Goal: Task Accomplishment & Management: Complete application form

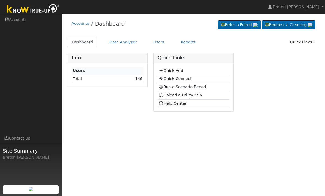
click at [176, 69] on link "Quick Add" at bounding box center [170, 71] width 24 height 4
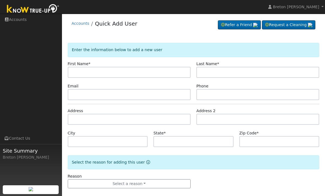
click at [79, 71] on input "text" at bounding box center [129, 72] width 123 height 11
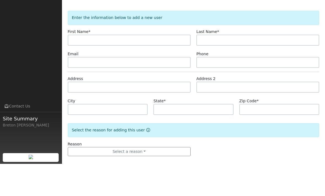
click at [85, 67] on input "text" at bounding box center [129, 72] width 123 height 11
type input "Ricardo"
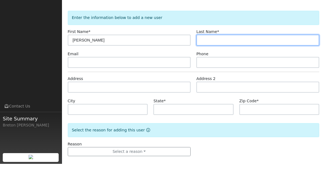
click at [213, 67] on input "text" at bounding box center [257, 72] width 123 height 11
type input "Dominguez"
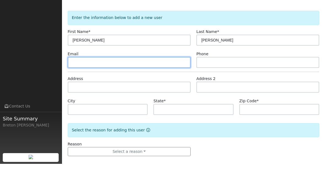
click at [117, 89] on input "text" at bounding box center [129, 94] width 123 height 11
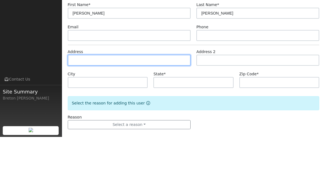
click at [84, 114] on input "text" at bounding box center [129, 119] width 123 height 11
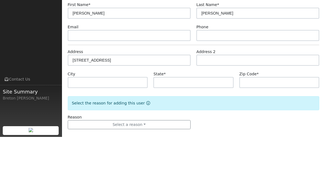
scroll to position [6, 0]
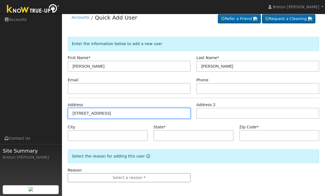
type input "[STREET_ADDRESS]"
type input "Auberry"
type input "CA"
type input "93602"
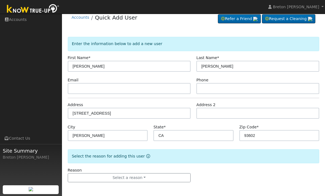
click at [87, 177] on button "Select a reason" at bounding box center [129, 177] width 123 height 9
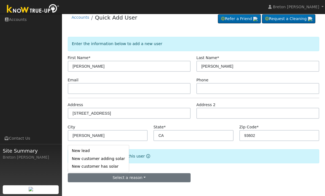
click at [79, 147] on link "New lead" at bounding box center [98, 151] width 61 height 8
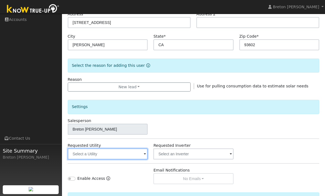
click at [82, 152] on input "text" at bounding box center [108, 154] width 80 height 11
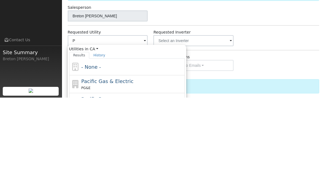
click at [121, 184] on div "PG&E" at bounding box center [132, 187] width 102 height 6
type input "Pacific Gas & Electric"
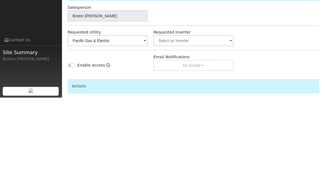
scroll to position [142, 0]
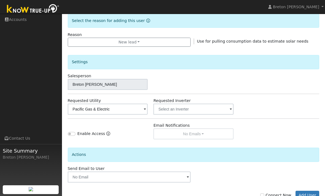
click at [311, 195] on button "Add User" at bounding box center [307, 195] width 24 height 9
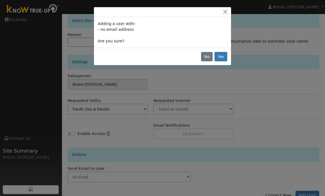
click at [220, 56] on button "Yes" at bounding box center [220, 56] width 13 height 9
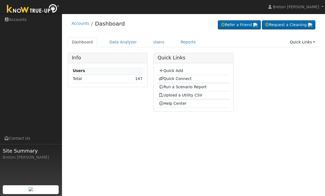
click at [178, 79] on link "Quick Connect" at bounding box center [174, 78] width 33 height 4
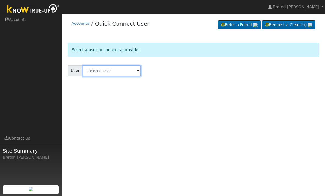
click at [102, 73] on input "text" at bounding box center [112, 70] width 58 height 11
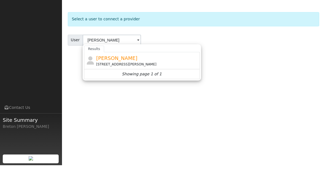
click at [118, 86] on span "[PERSON_NAME]" at bounding box center [116, 89] width 41 height 6
type input "[PERSON_NAME]"
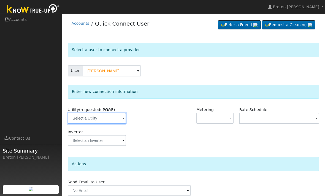
click at [101, 116] on input "text" at bounding box center [97, 118] width 58 height 11
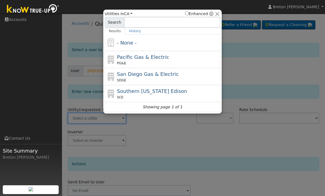
click at [147, 61] on div "PG&E" at bounding box center [168, 63] width 102 height 5
type input "PG&E"
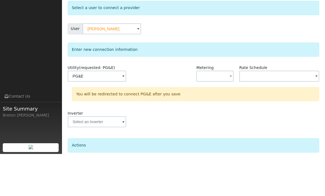
scroll to position [29, 0]
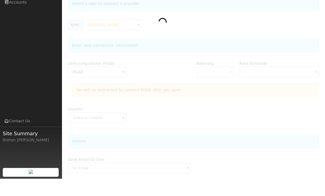
scroll to position [46, 0]
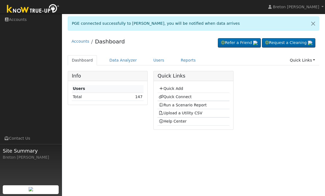
click at [188, 103] on link "Run a Scenario Report" at bounding box center [182, 105] width 48 height 4
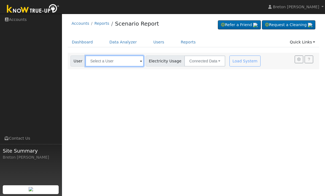
click at [113, 61] on input "text" at bounding box center [114, 61] width 58 height 11
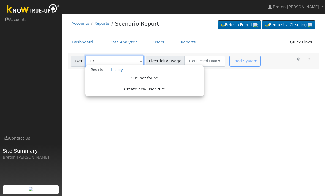
type input "E"
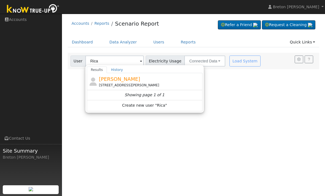
click at [132, 77] on span "[PERSON_NAME]" at bounding box center [119, 79] width 41 height 6
type input "[PERSON_NAME]"
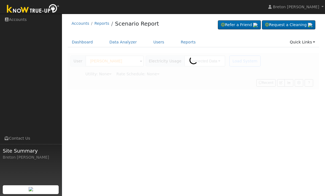
type input "Pacific Gas & Electric"
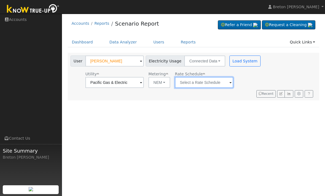
click at [198, 83] on input "text" at bounding box center [204, 82] width 58 height 11
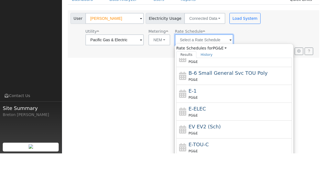
scroll to position [78, 0]
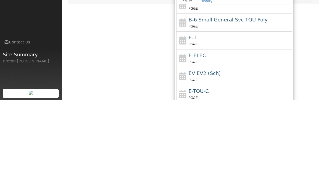
click at [202, 130] on div "E-1 PG&E" at bounding box center [239, 136] width 102 height 13
type input "E-1"
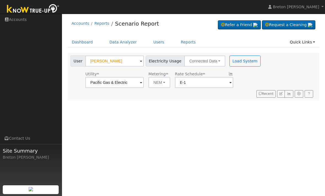
click at [233, 60] on button "Load System" at bounding box center [244, 61] width 31 height 11
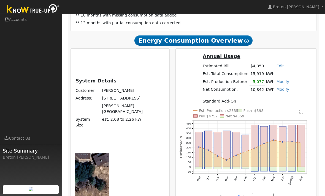
scroll to position [122, 0]
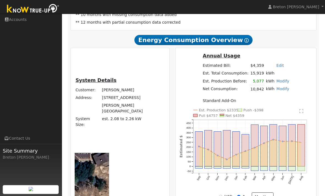
click at [17, 155] on span "Site Summary" at bounding box center [31, 150] width 56 height 7
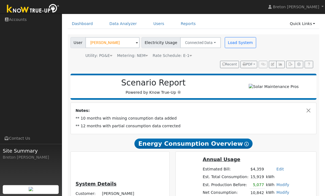
scroll to position [18, 0]
click at [283, 65] on button "button" at bounding box center [280, 65] width 9 height 8
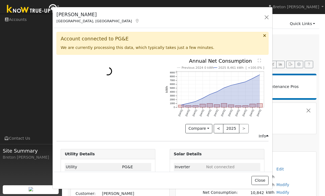
click at [282, 66] on div "[PERSON_NAME] [PERSON_NAME], [GEOGRAPHIC_DATA] Default Account Default Account …" at bounding box center [162, 98] width 325 height 196
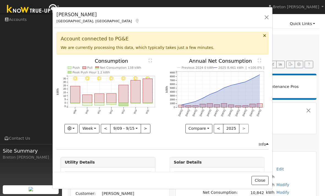
click at [96, 129] on button "Week" at bounding box center [89, 128] width 20 height 9
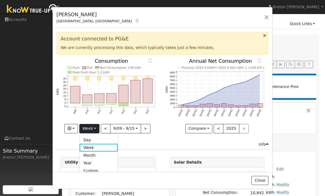
click at [101, 162] on link "Year" at bounding box center [99, 163] width 38 height 8
type input "[DATE]"
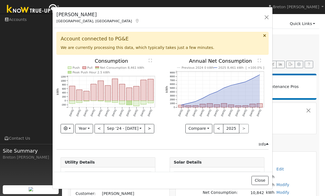
click at [269, 16] on button "button" at bounding box center [266, 17] width 8 height 8
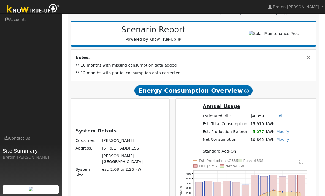
scroll to position [72, 0]
